Goal: Information Seeking & Learning: Check status

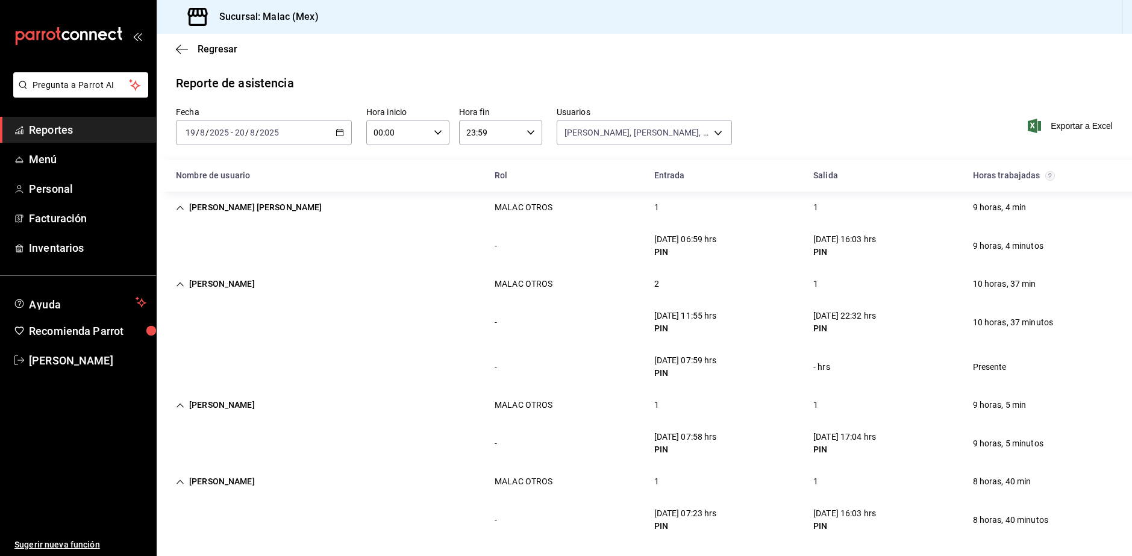
click at [116, 134] on span "Reportes" at bounding box center [87, 130] width 117 height 16
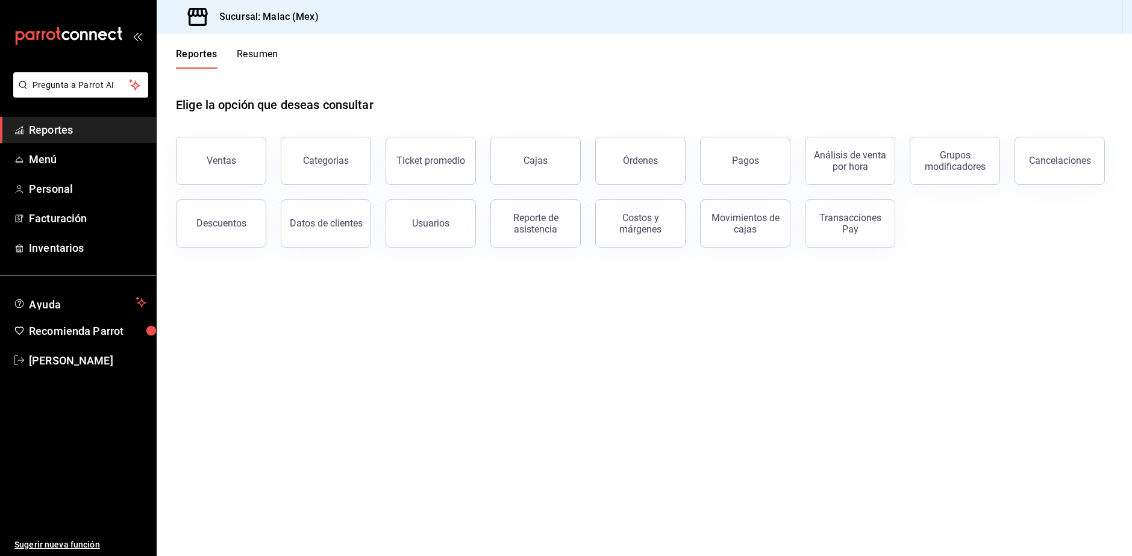
click at [262, 57] on button "Resumen" at bounding box center [258, 58] width 42 height 20
